Goal: Navigation & Orientation: Find specific page/section

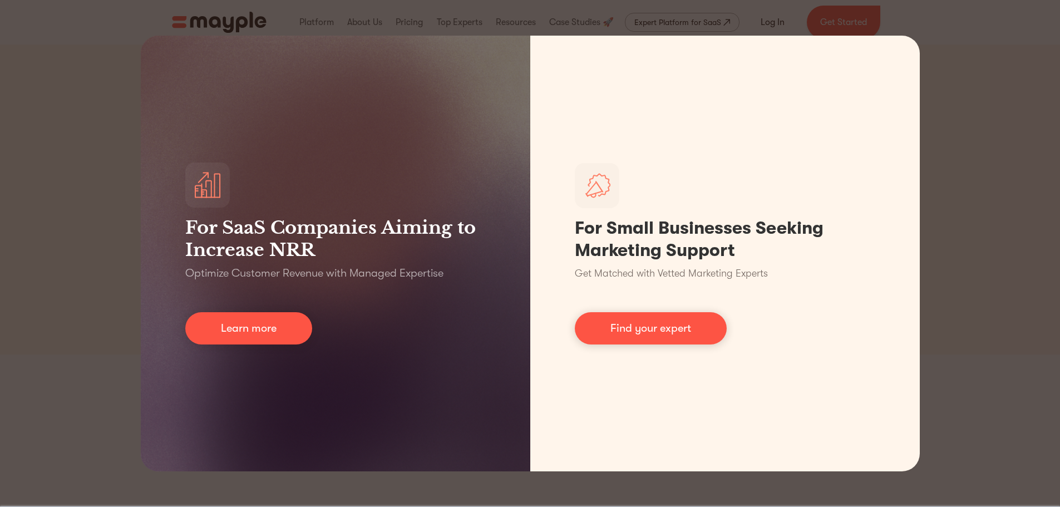
click at [951, 207] on div "For SaaS Companies Aiming to Increase NRR Optimize Customer Revenue with Manage…" at bounding box center [530, 253] width 1060 height 507
click at [977, 141] on div "For SaaS Companies Aiming to Increase NRR Optimize Customer Revenue with Manage…" at bounding box center [530, 253] width 1060 height 507
click at [977, 144] on div "For SaaS Companies Aiming to Increase NRR Optimize Customer Revenue with Manage…" at bounding box center [530, 253] width 1060 height 507
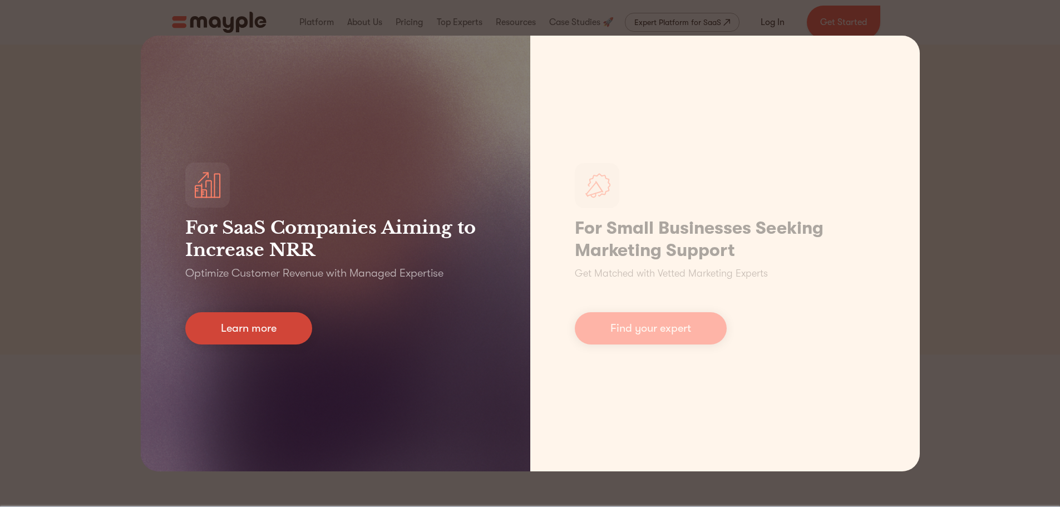
click at [220, 330] on link "Learn more" at bounding box center [248, 328] width 127 height 32
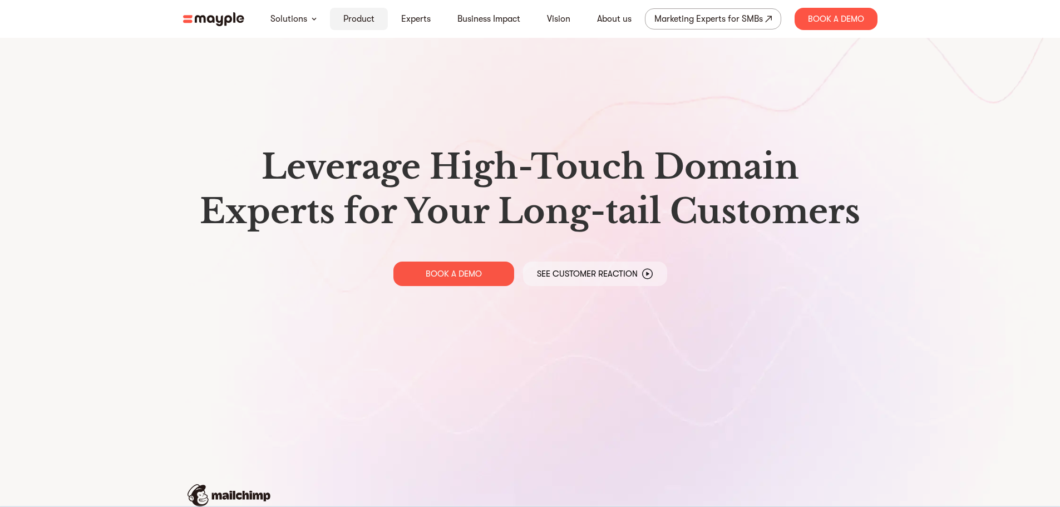
click at [355, 18] on link "Product" at bounding box center [358, 18] width 31 height 13
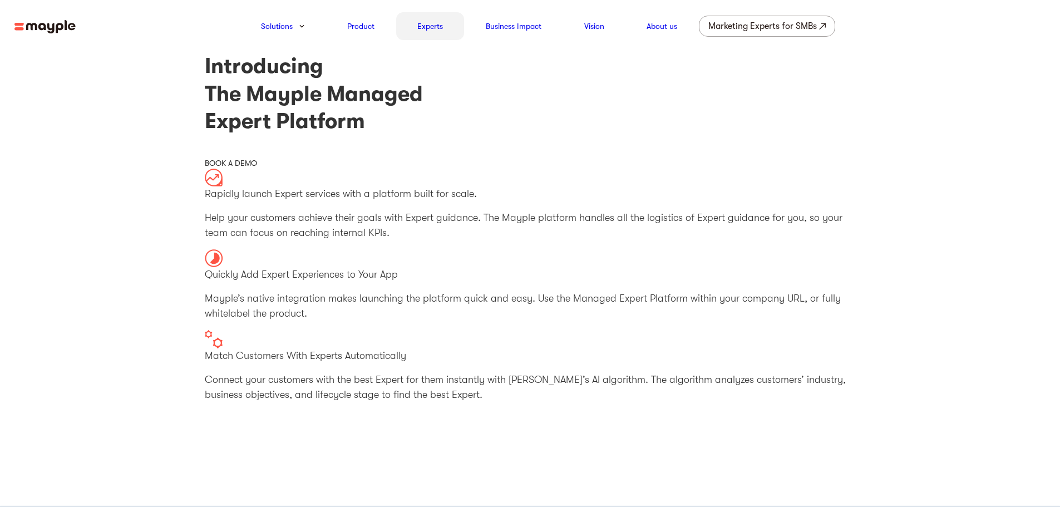
click at [424, 26] on link "Experts" at bounding box center [430, 25] width 26 height 13
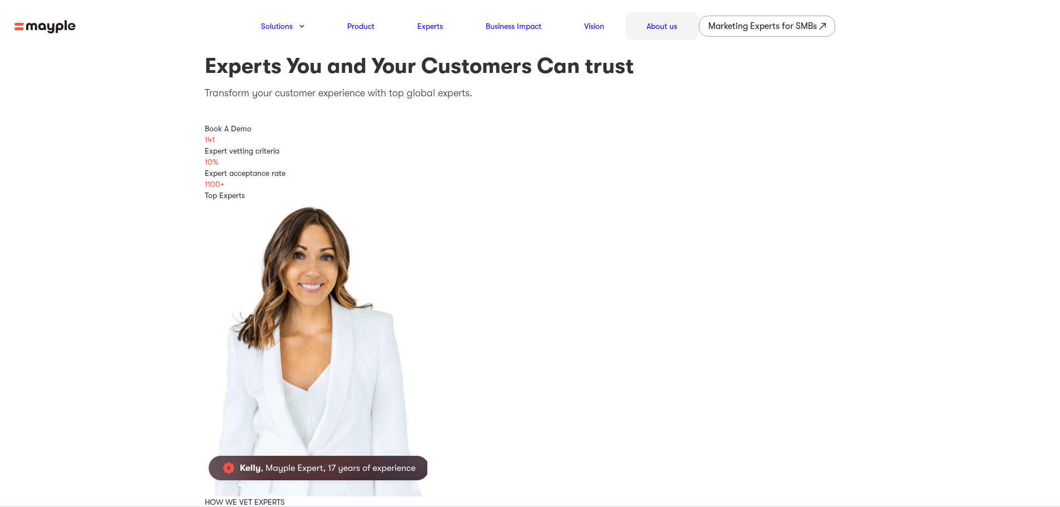
click at [656, 22] on link "About us" at bounding box center [661, 25] width 31 height 13
click at [745, 33] on div "Marketing Experts for SMBs" at bounding box center [762, 26] width 108 height 16
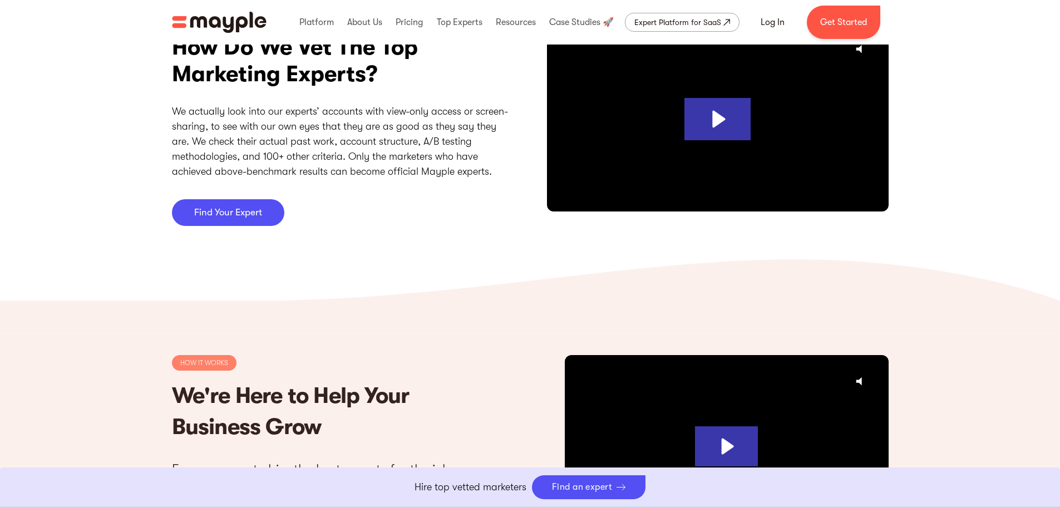
scroll to position [3523, 0]
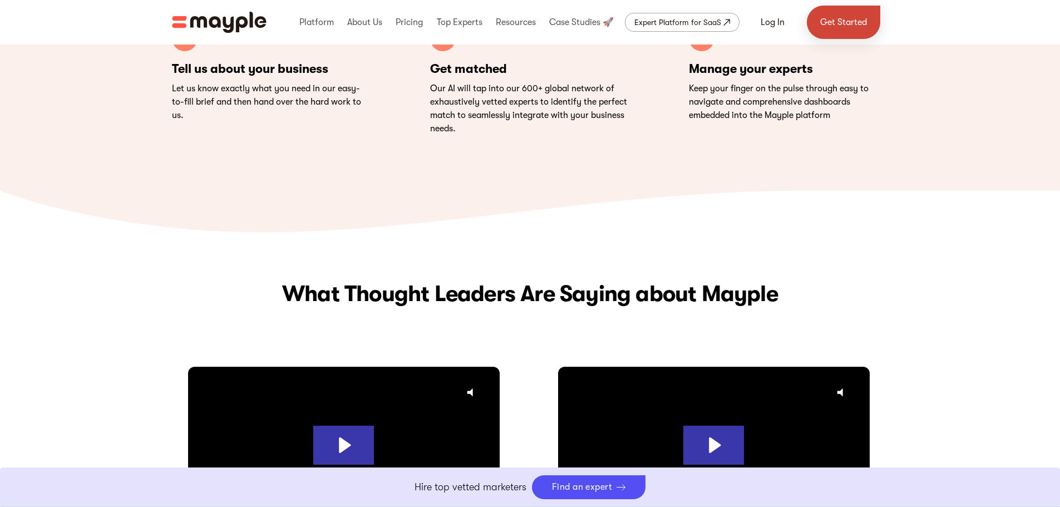
click at [849, 21] on link "Get Started" at bounding box center [843, 22] width 73 height 33
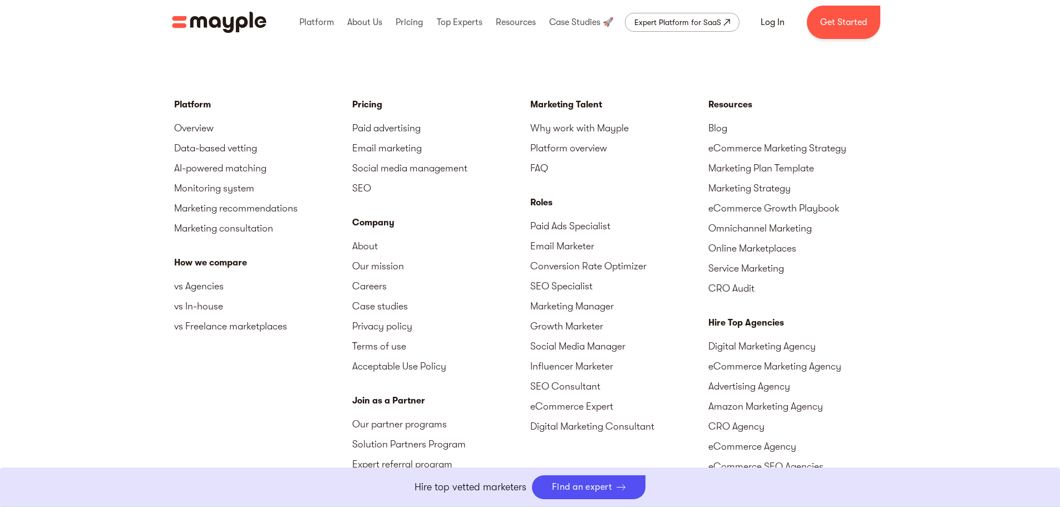
scroll to position [4896, 0]
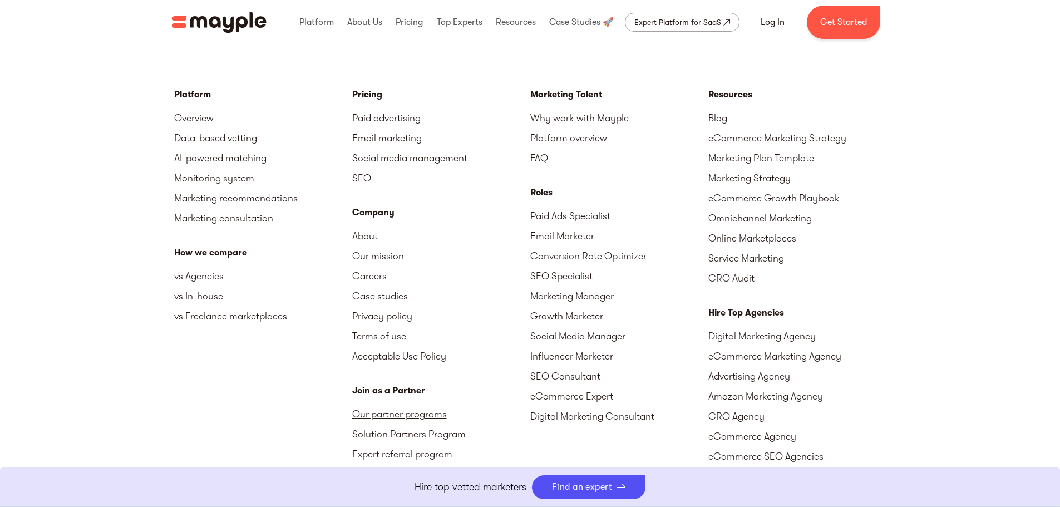
click at [412, 404] on link "Our partner programs" at bounding box center [441, 414] width 178 height 20
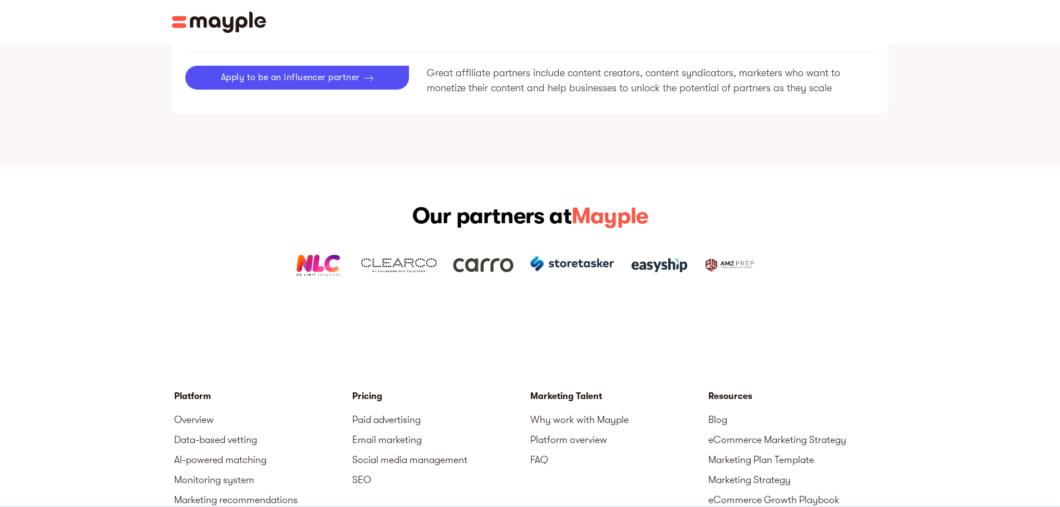
scroll to position [1669, 0]
